Goal: Navigation & Orientation: Find specific page/section

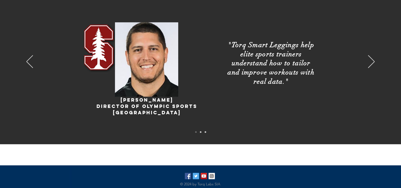
scroll to position [982, 0]
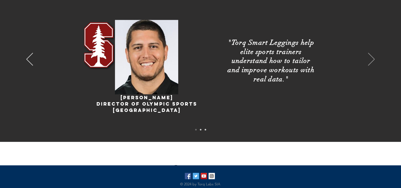
click at [370, 55] on icon "Next" at bounding box center [371, 59] width 7 height 13
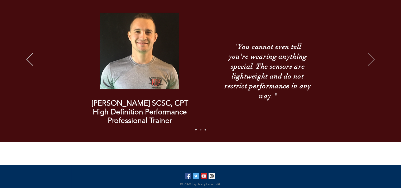
click at [370, 55] on icon "Next" at bounding box center [371, 59] width 7 height 13
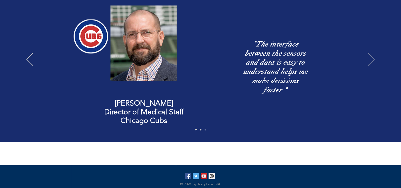
click at [370, 55] on icon "Next" at bounding box center [371, 59] width 7 height 13
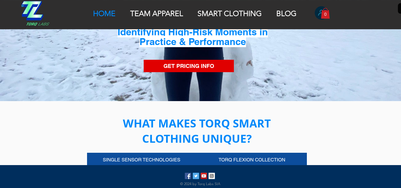
scroll to position [0, 0]
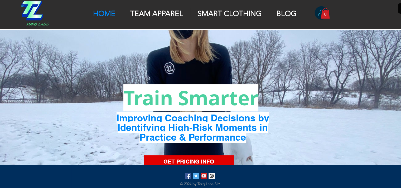
click at [240, 14] on p "SMART CLOTHING" at bounding box center [230, 13] width 70 height 9
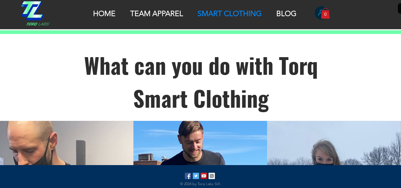
click at [164, 12] on p "TEAM APPAREL" at bounding box center [157, 13] width 58 height 9
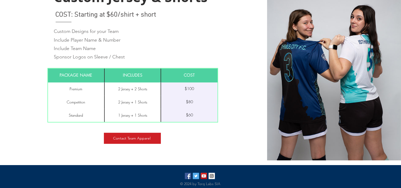
scroll to position [298, 0]
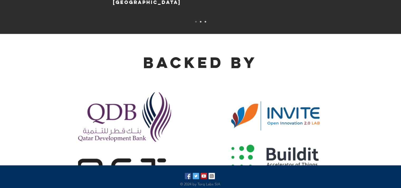
scroll to position [1165, 0]
